Goal: Transaction & Acquisition: Obtain resource

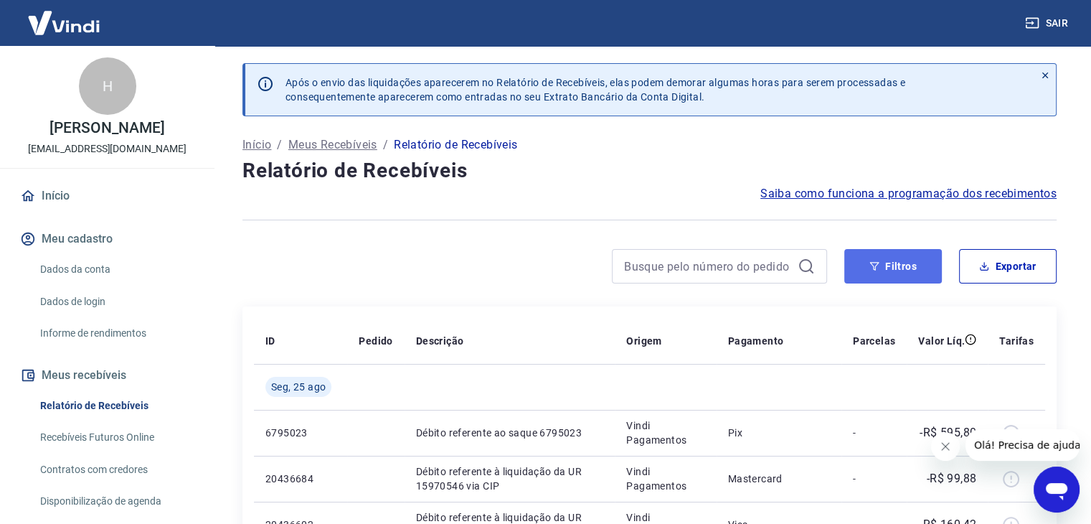
click at [904, 273] on button "Filtros" at bounding box center [893, 266] width 98 height 34
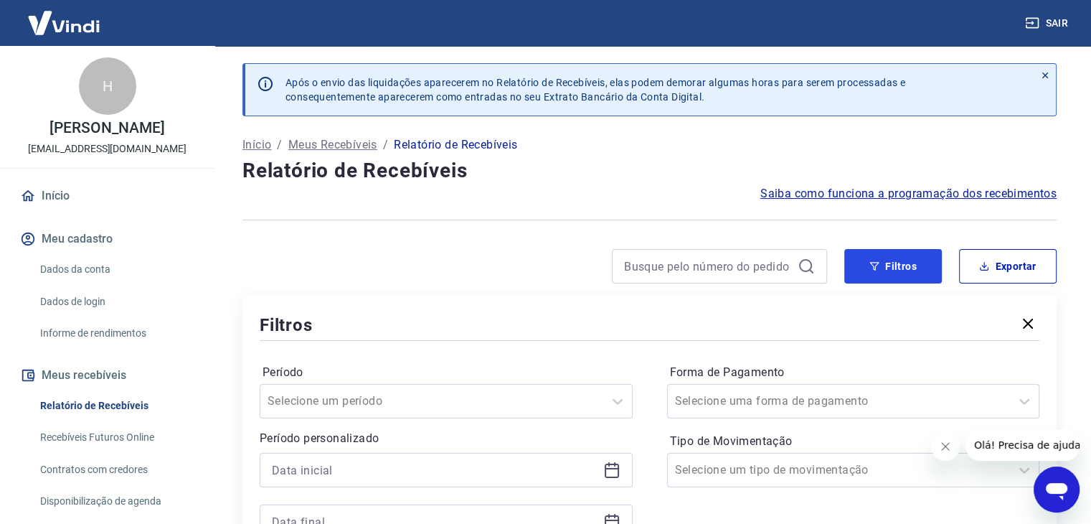
scroll to position [143, 0]
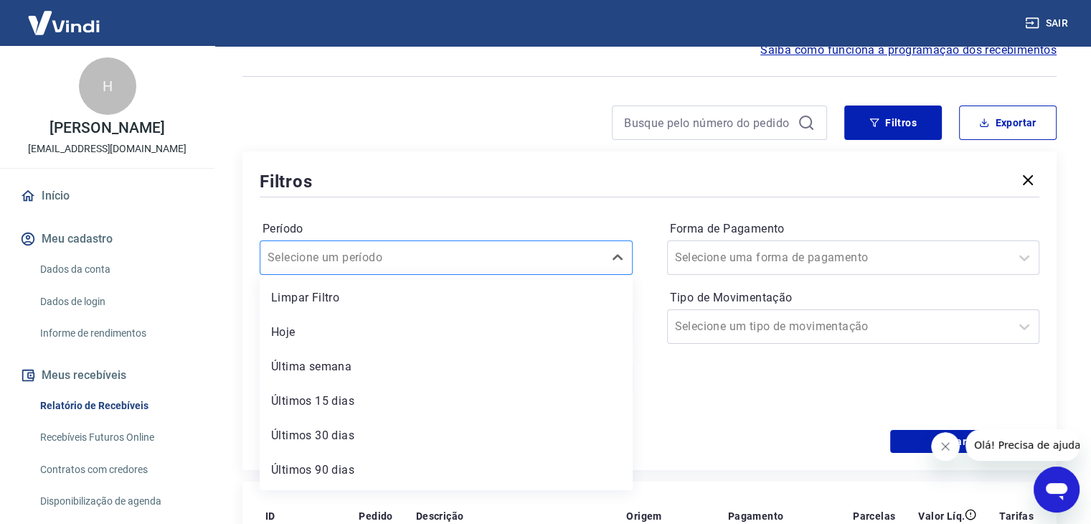
click at [400, 270] on div "Selecione um período" at bounding box center [431, 258] width 343 height 26
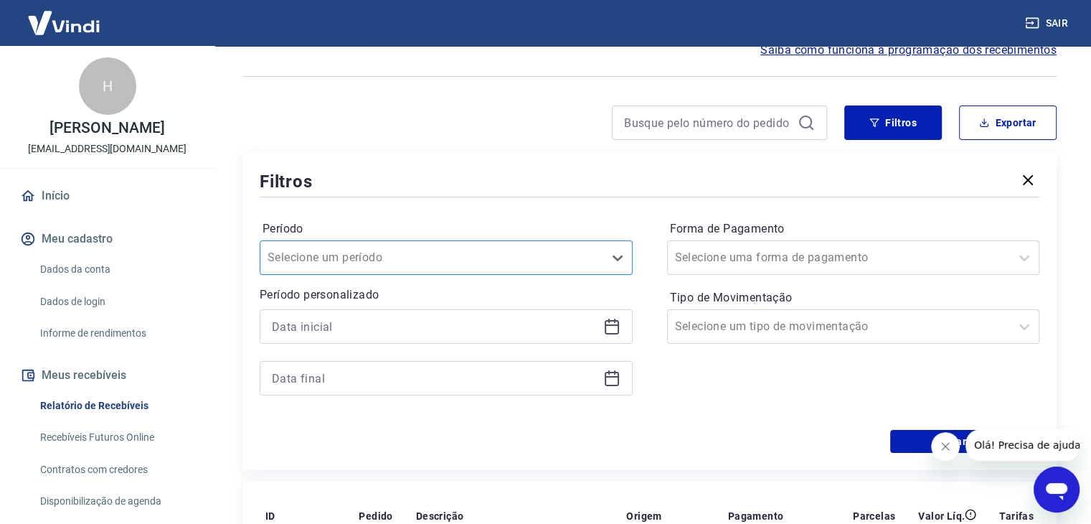
click at [400, 244] on div "Selecione um período" at bounding box center [446, 257] width 373 height 34
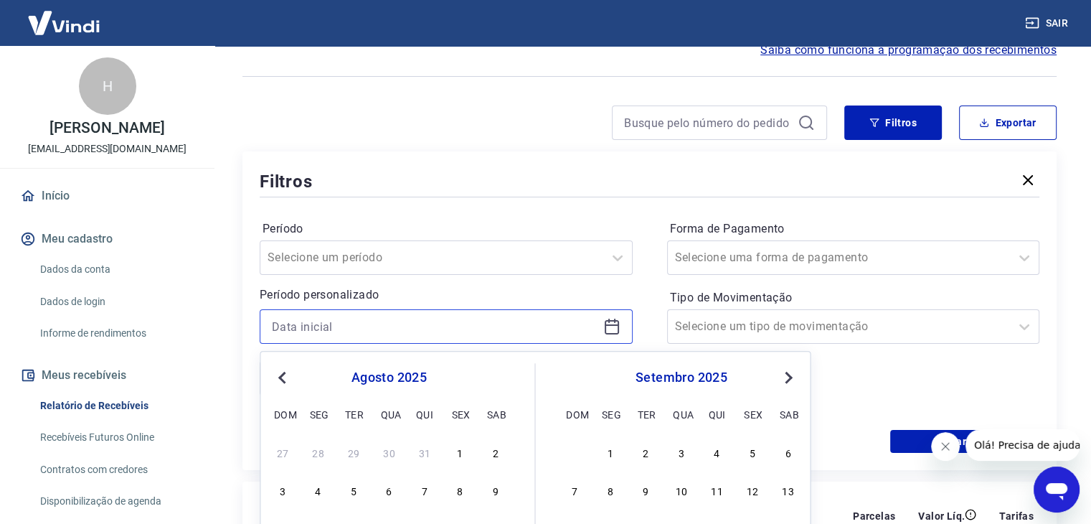
click at [370, 318] on input at bounding box center [435, 327] width 326 height 22
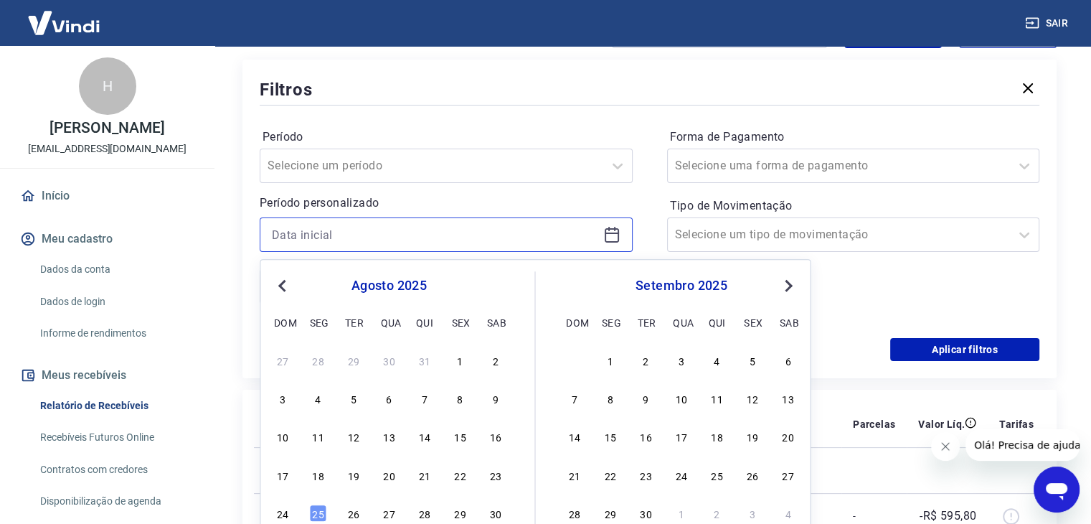
scroll to position [287, 0]
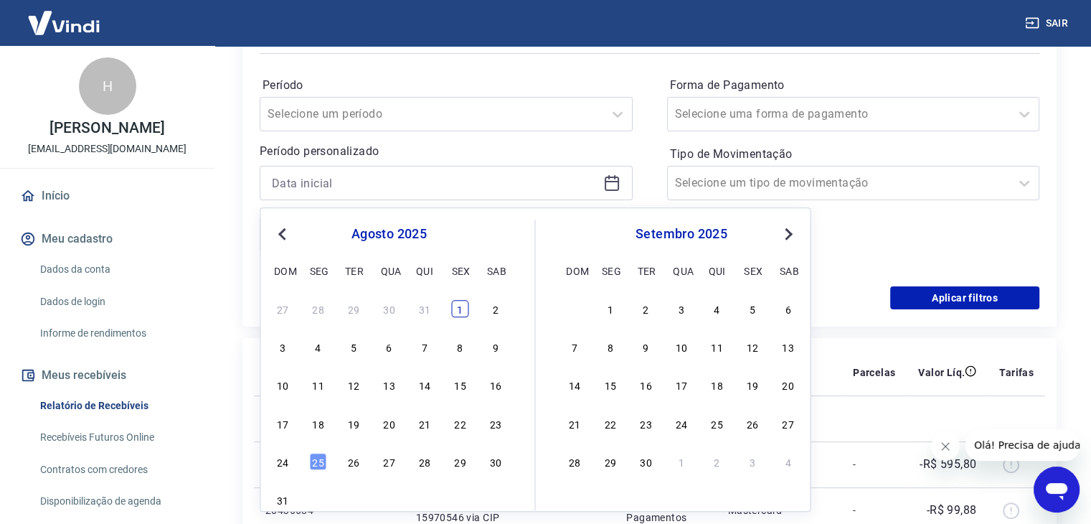
click at [458, 312] on div "1" at bounding box center [459, 308] width 17 height 17
type input "[DATE]"
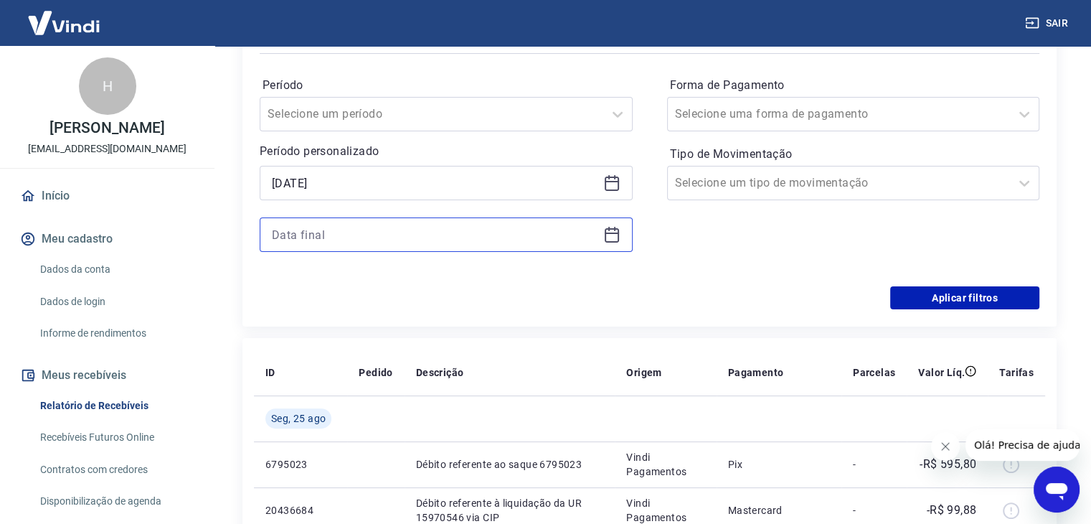
click at [399, 227] on input at bounding box center [435, 235] width 326 height 22
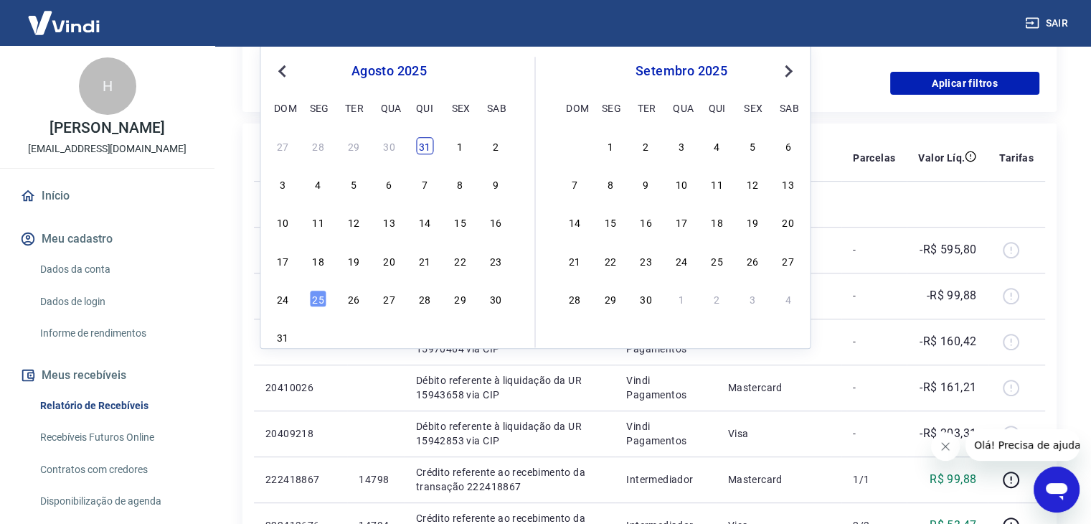
scroll to position [502, 0]
click at [277, 336] on div "31" at bounding box center [282, 336] width 17 height 17
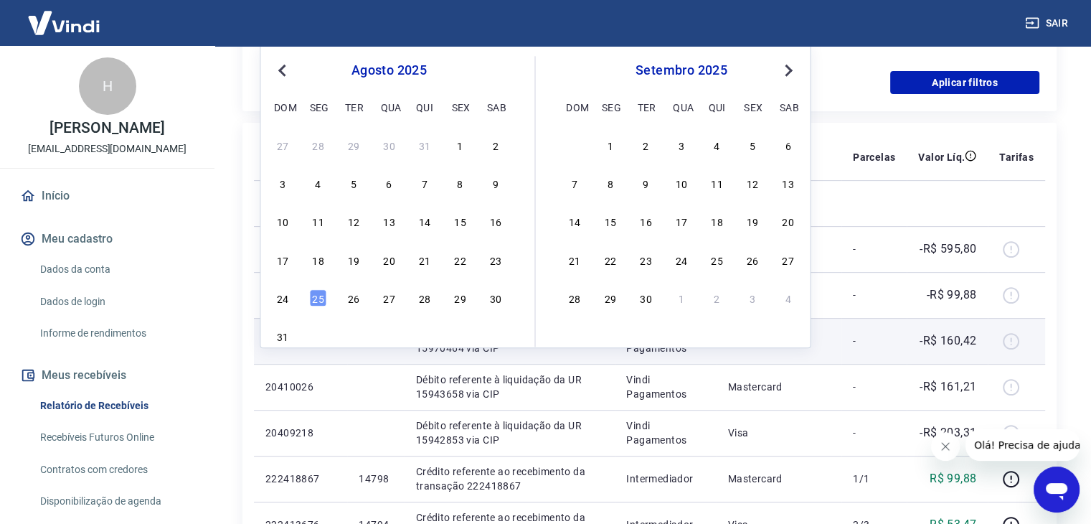
type input "[DATE]"
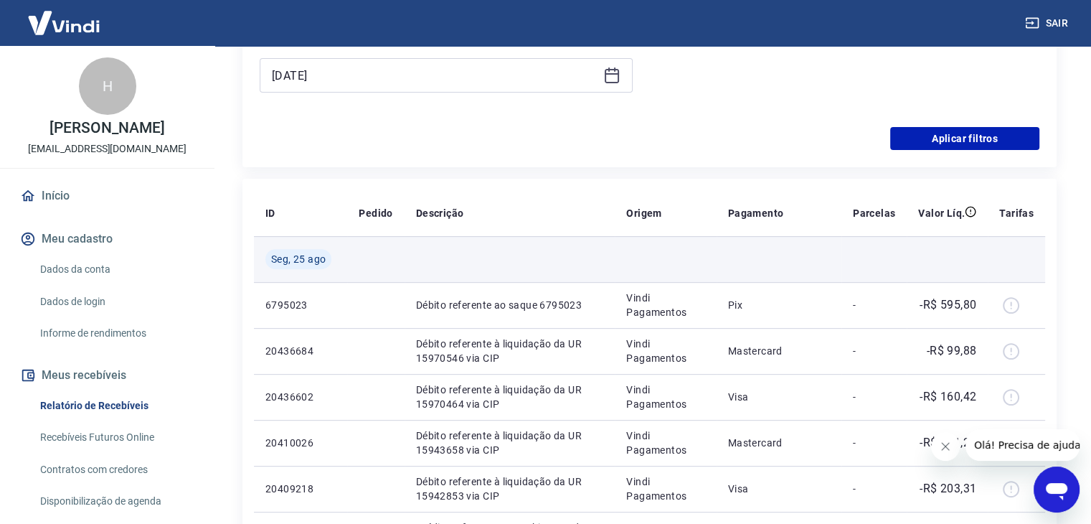
scroll to position [359, 0]
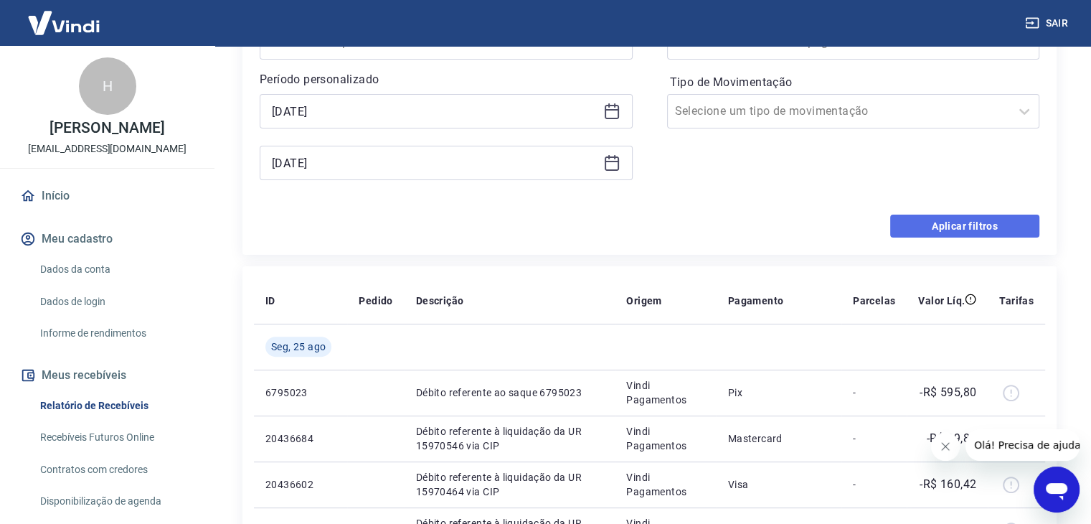
click at [968, 227] on button "Aplicar filtros" at bounding box center [964, 225] width 149 height 23
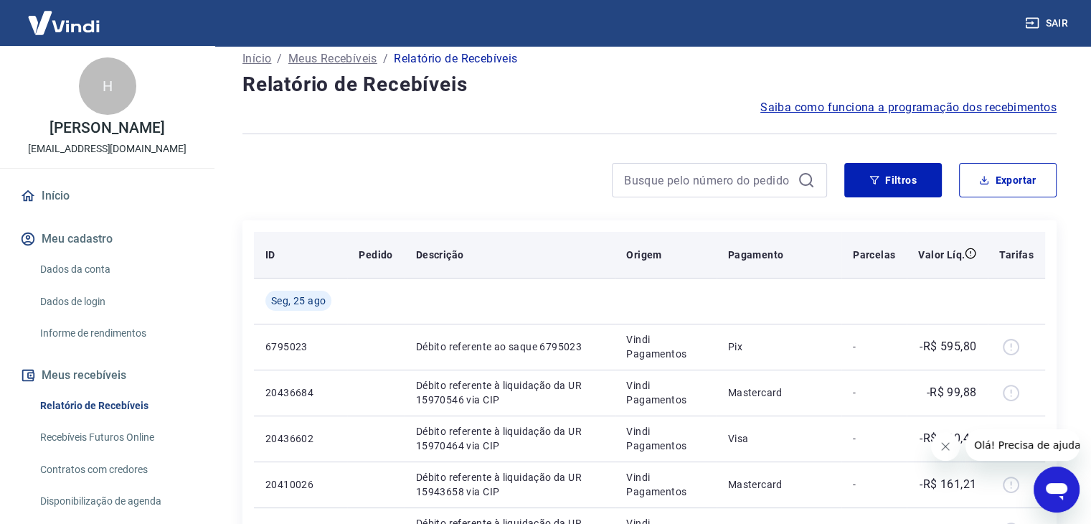
scroll to position [143, 0]
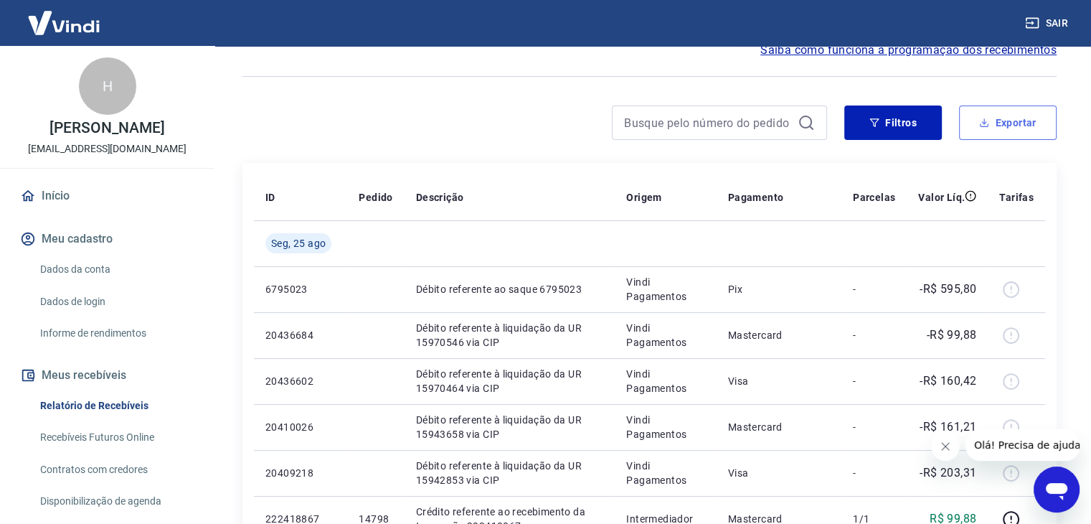
click at [1034, 133] on button "Exportar" at bounding box center [1008, 122] width 98 height 34
type input "[DATE]"
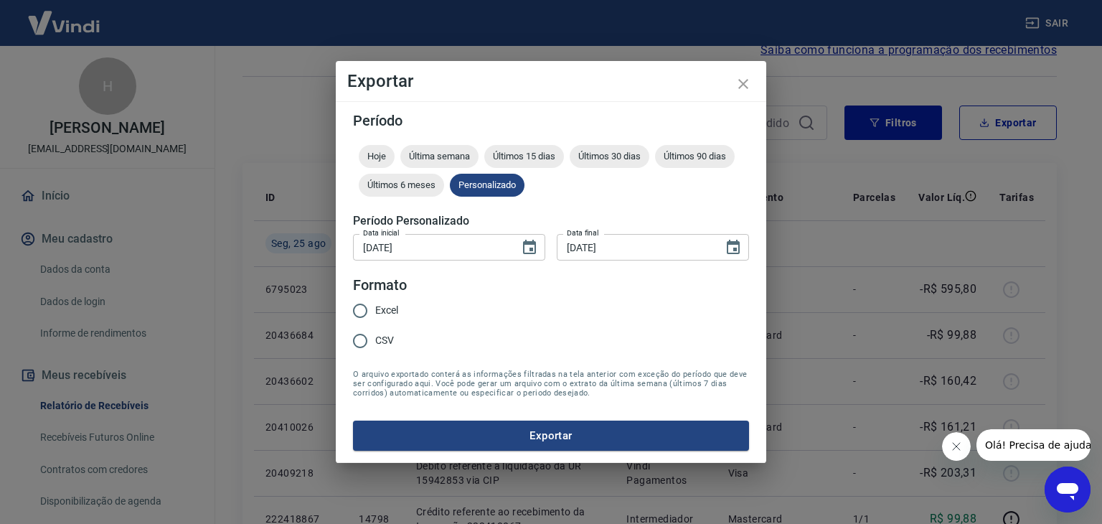
click at [391, 303] on span "Excel" at bounding box center [386, 310] width 23 height 15
click at [375, 303] on input "Excel" at bounding box center [360, 311] width 30 height 30
radio input "true"
click at [442, 450] on div "Período Hoje Última semana Últimos 15 dias Últimos 30 dias Últimos 90 dias Últi…" at bounding box center [551, 282] width 430 height 362
click at [441, 444] on button "Exportar" at bounding box center [551, 435] width 396 height 30
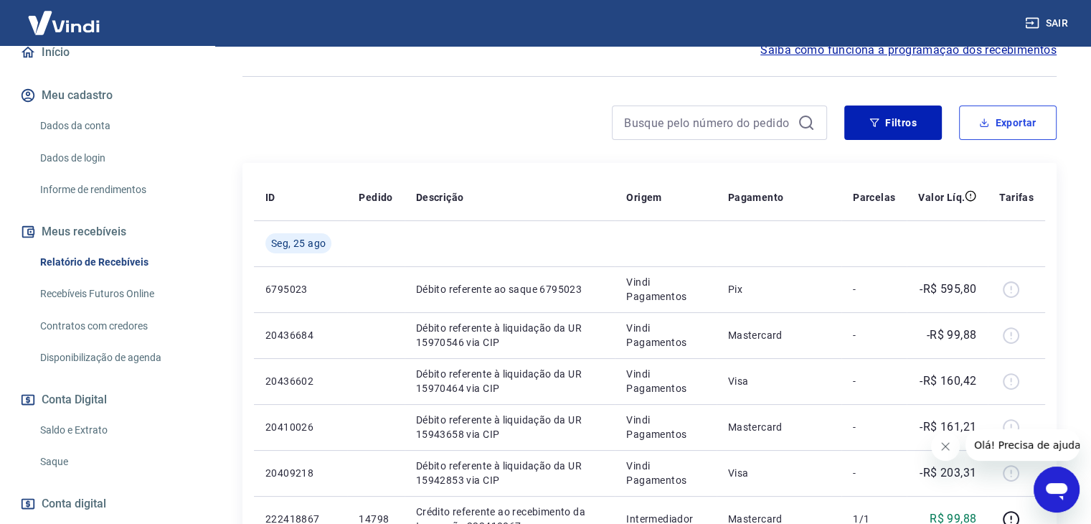
scroll to position [240, 0]
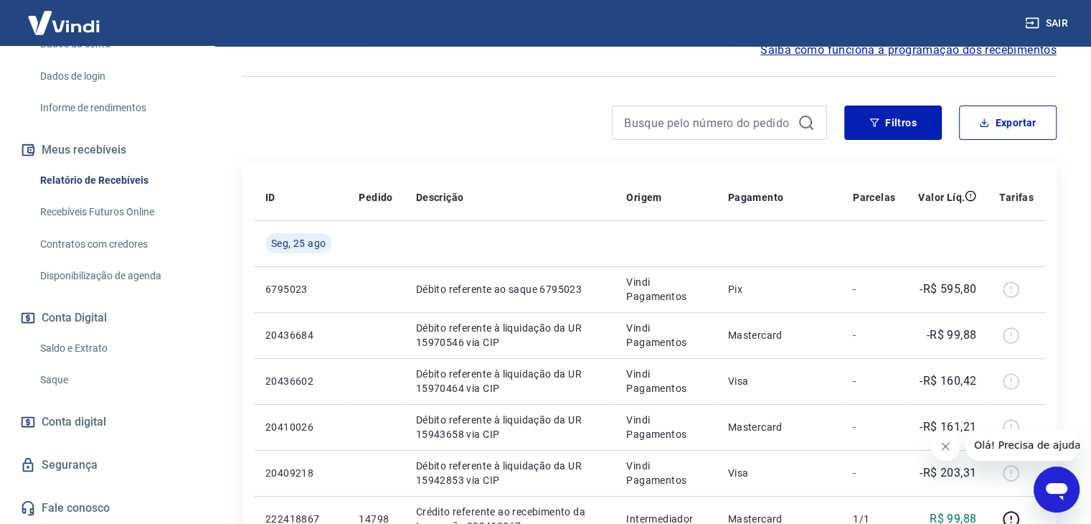
click at [104, 349] on link "Saldo e Extrato" at bounding box center [115, 348] width 163 height 29
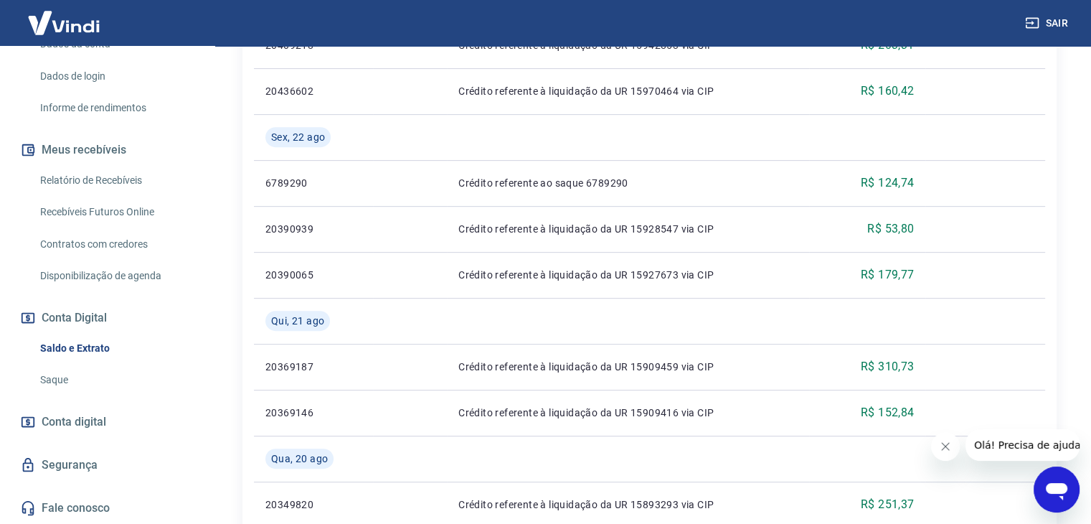
scroll to position [559, 0]
